Goal: Find specific page/section: Find specific page/section

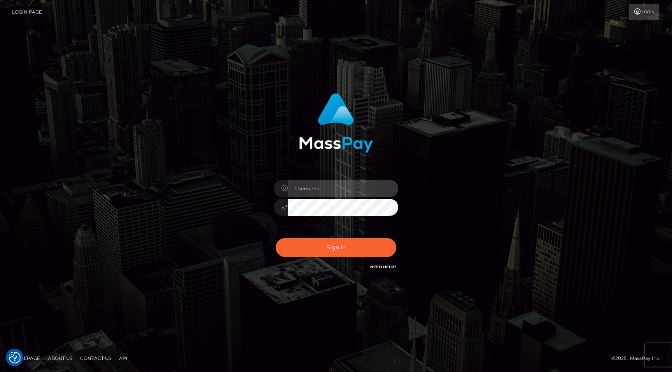
type input "egblue"
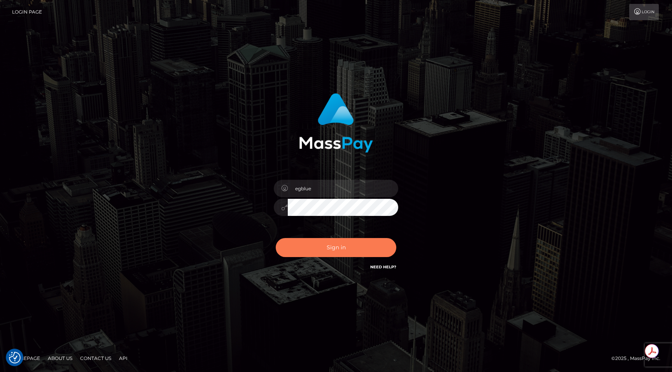
click at [370, 245] on button "Sign in" at bounding box center [336, 247] width 121 height 19
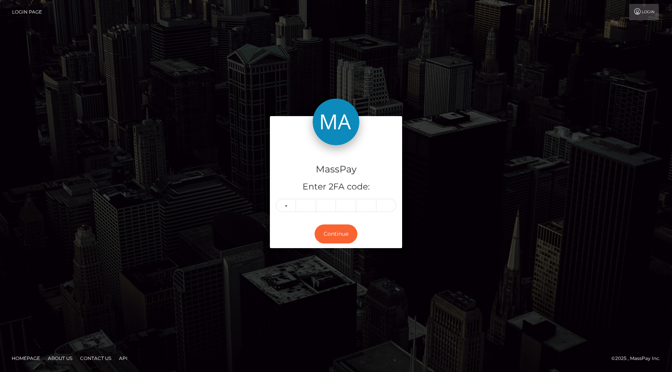
type input "8"
type input "2"
type input "1"
type input "6"
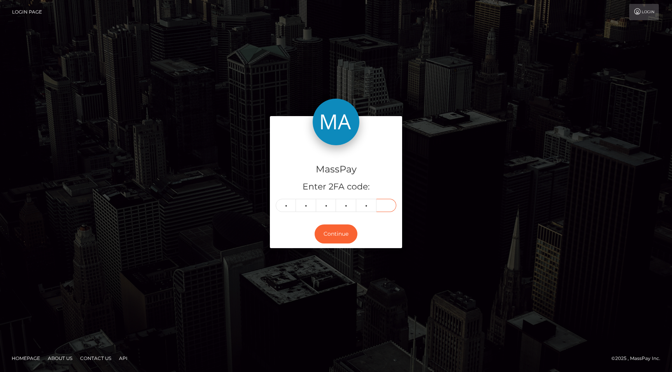
type input "1"
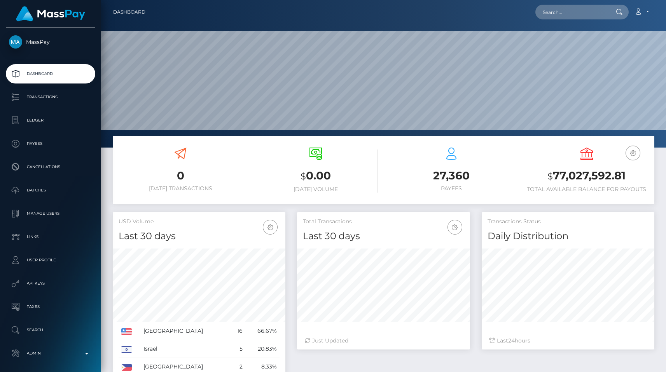
scroll to position [138, 173]
click at [564, 19] on input "text" at bounding box center [571, 12] width 73 height 15
paste input "dGaGQ6fFzqaNLYtX4ITdpBP2d8O2"
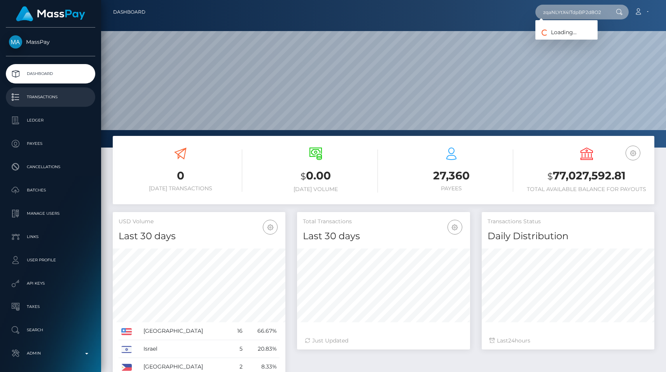
type input "dGaGQ6fFzqaNLYtX4ITdpBP2d8O2"
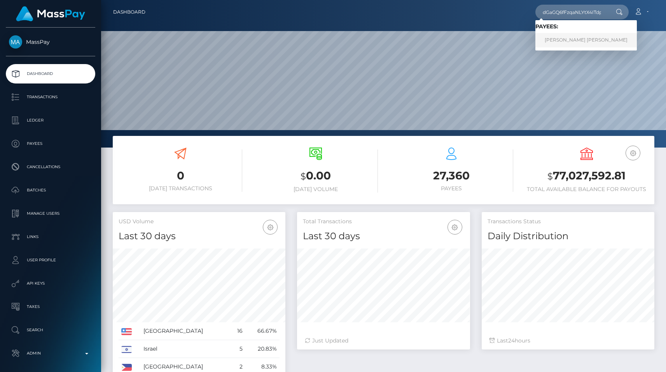
click at [576, 39] on link "VICTORIA ELENA GRILLO" at bounding box center [585, 40] width 101 height 14
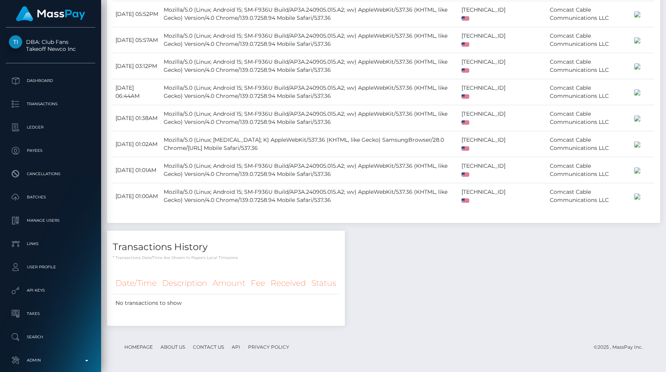
scroll to position [93, 173]
